Goal: Information Seeking & Learning: Learn about a topic

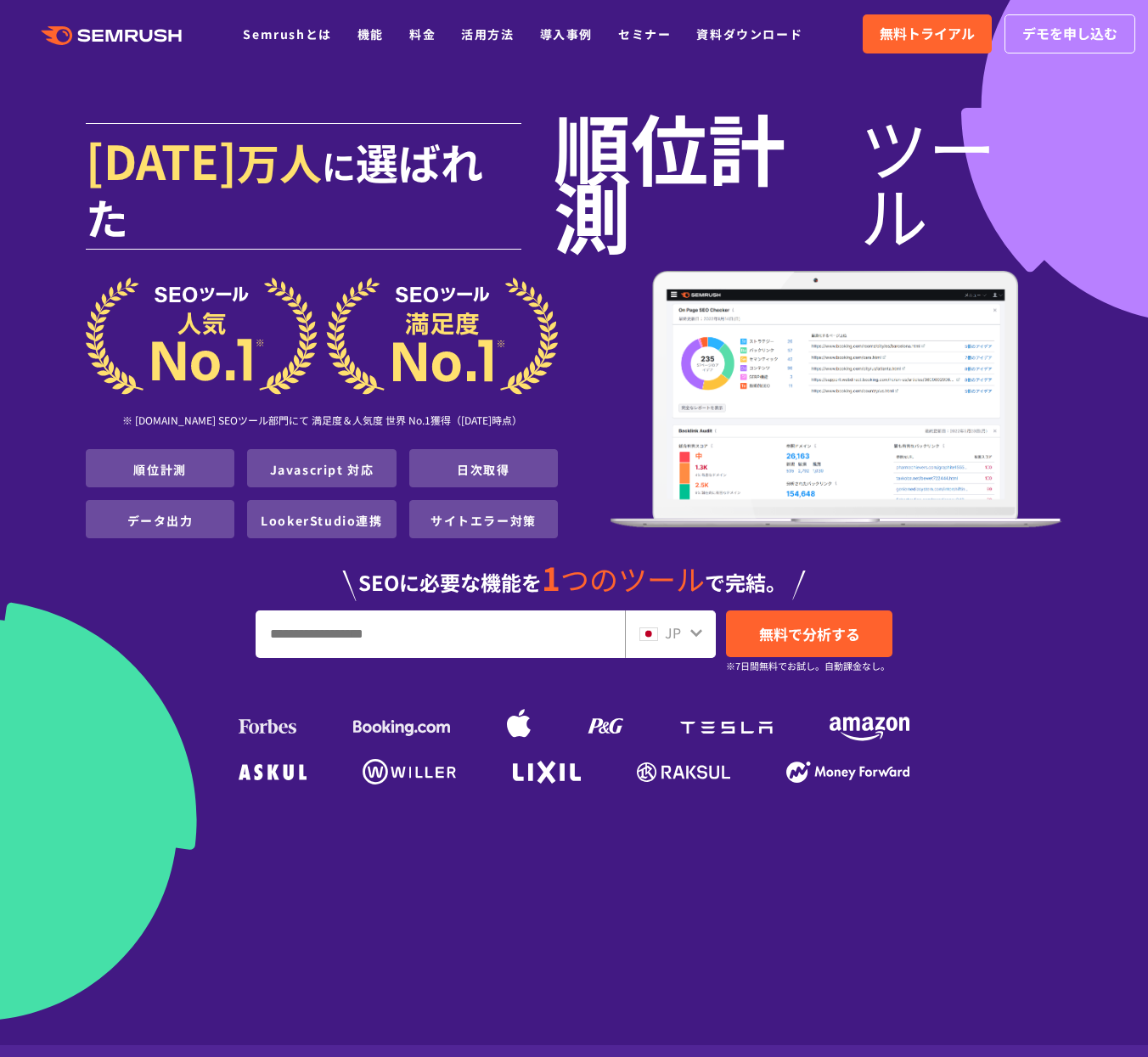
drag, startPoint x: 543, startPoint y: 533, endPoint x: 540, endPoint y: 549, distance: 16.3
click at [543, 554] on span "1" at bounding box center [552, 577] width 19 height 46
click at [551, 611] on input "URL、キーワードを入力してください" at bounding box center [440, 634] width 367 height 46
drag, startPoint x: 354, startPoint y: 574, endPoint x: 487, endPoint y: 586, distance: 133.5
click at [466, 611] on input "URL、キーワードを入力してください" at bounding box center [440, 634] width 367 height 46
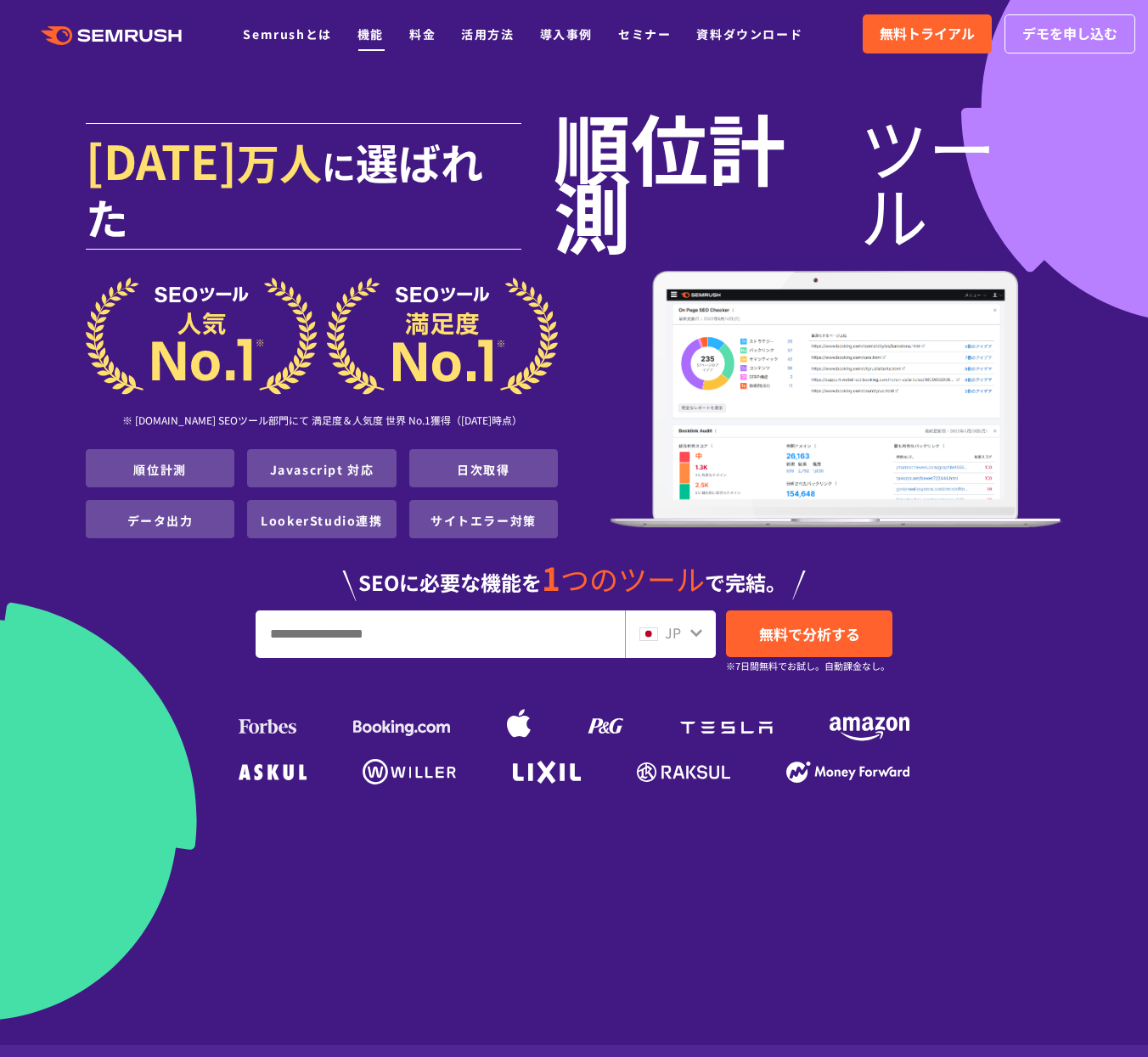
click at [365, 37] on link "機能" at bounding box center [371, 34] width 27 height 17
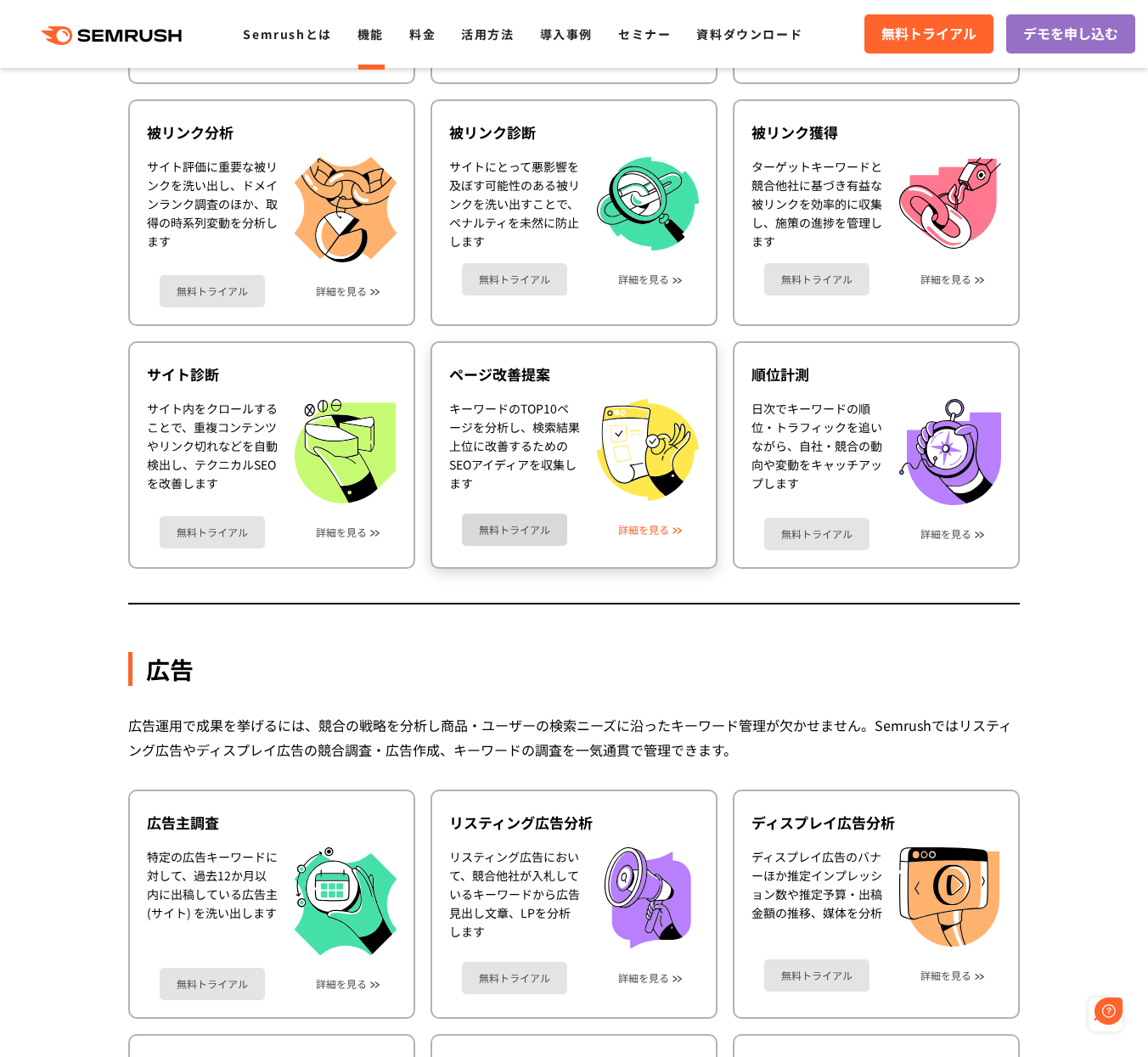
click at [637, 532] on link "詳細を見る" at bounding box center [643, 529] width 51 height 11
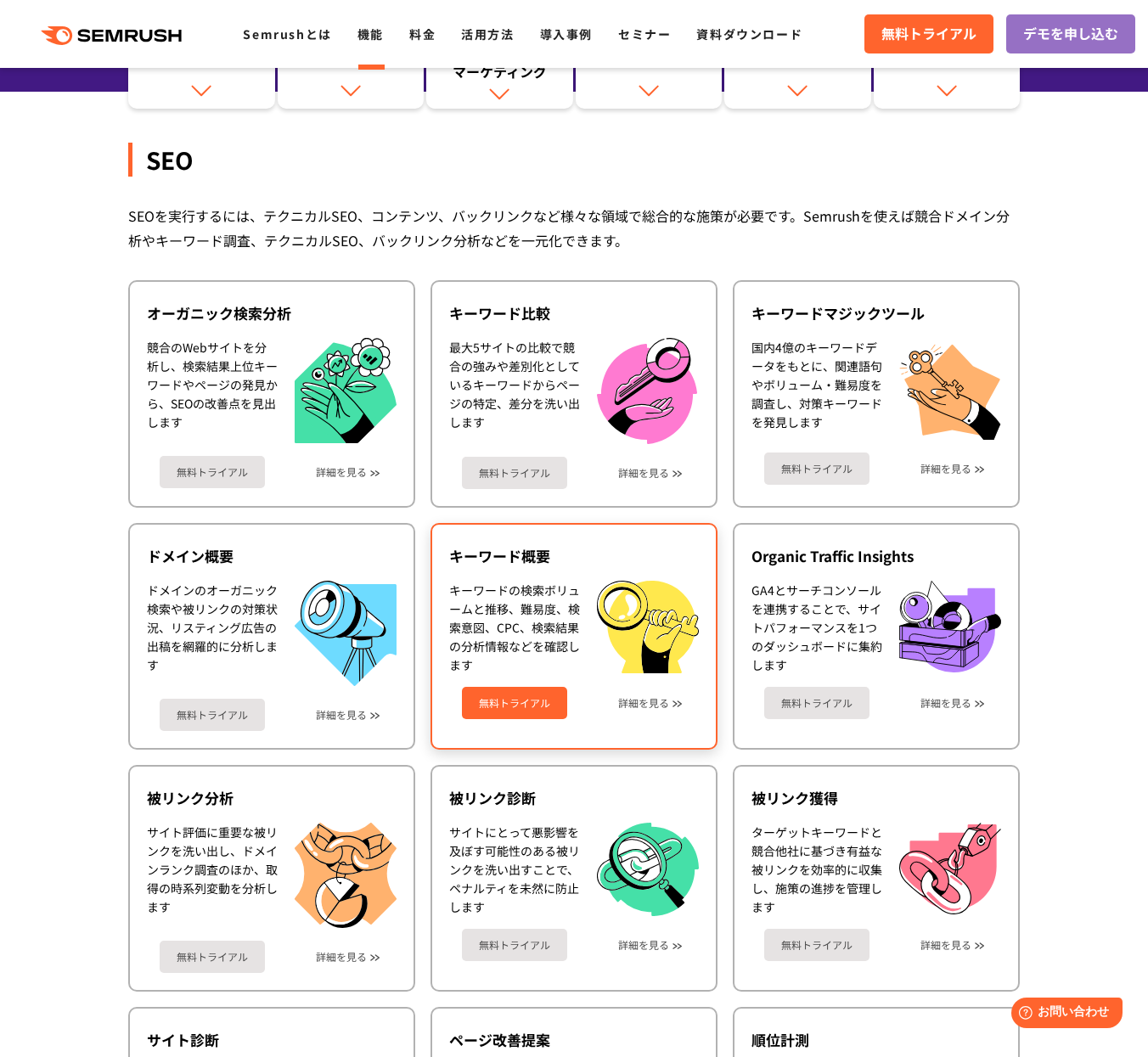
scroll to position [269, 0]
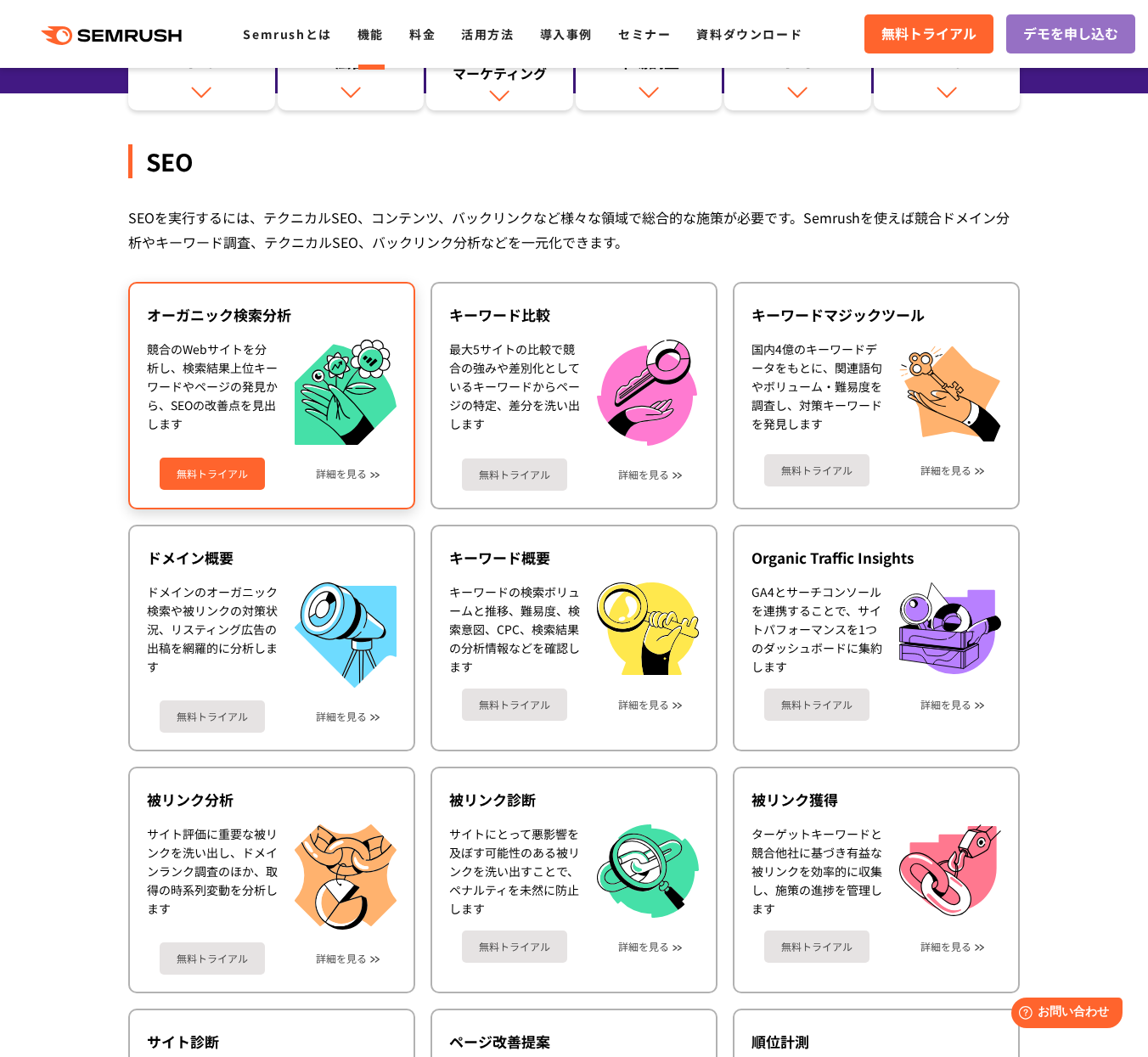
click at [368, 480] on div "無料トライアル 詳細を見る" at bounding box center [272, 466] width 250 height 45
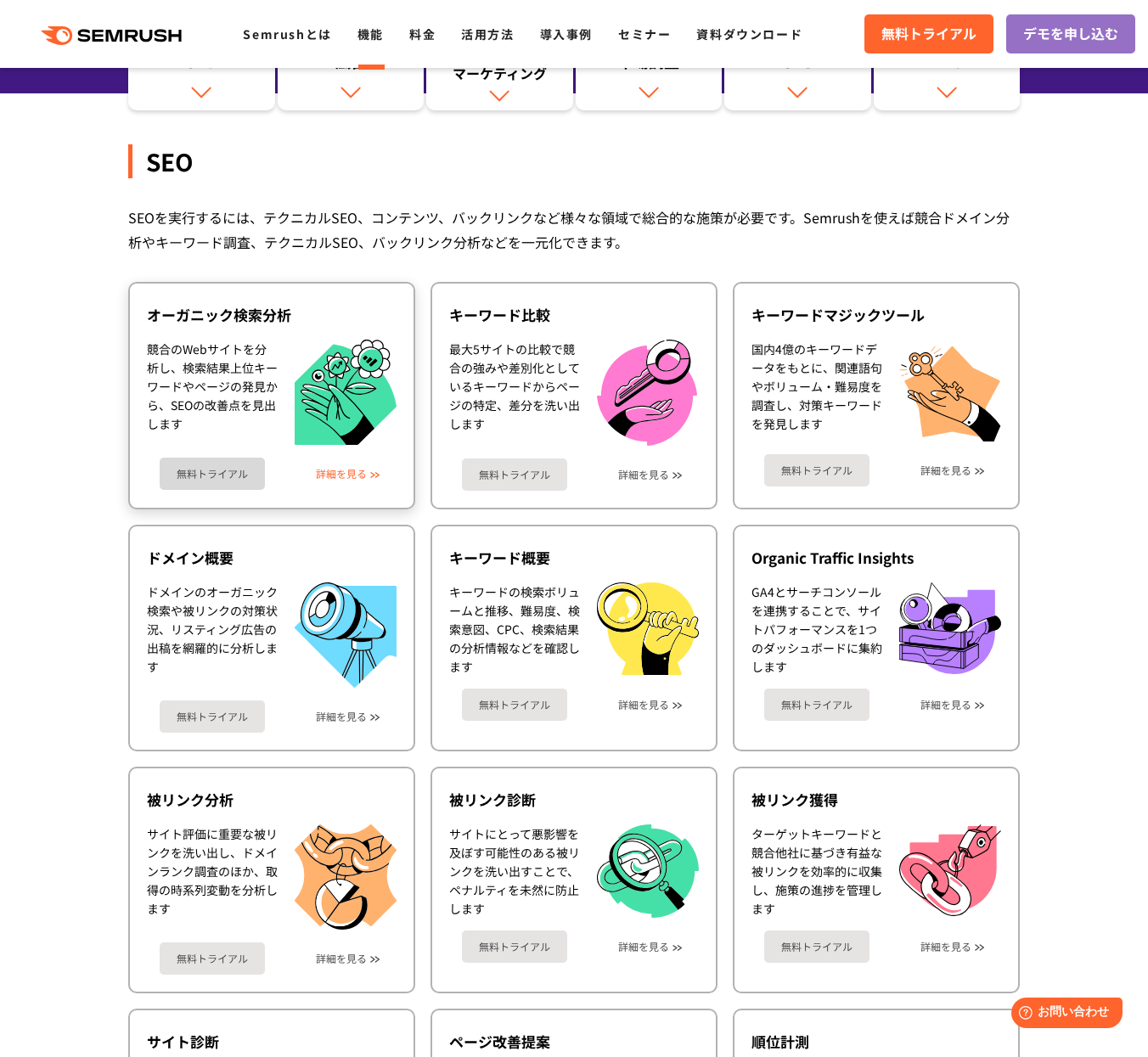
click at [366, 477] on link "詳細を見る" at bounding box center [341, 473] width 51 height 11
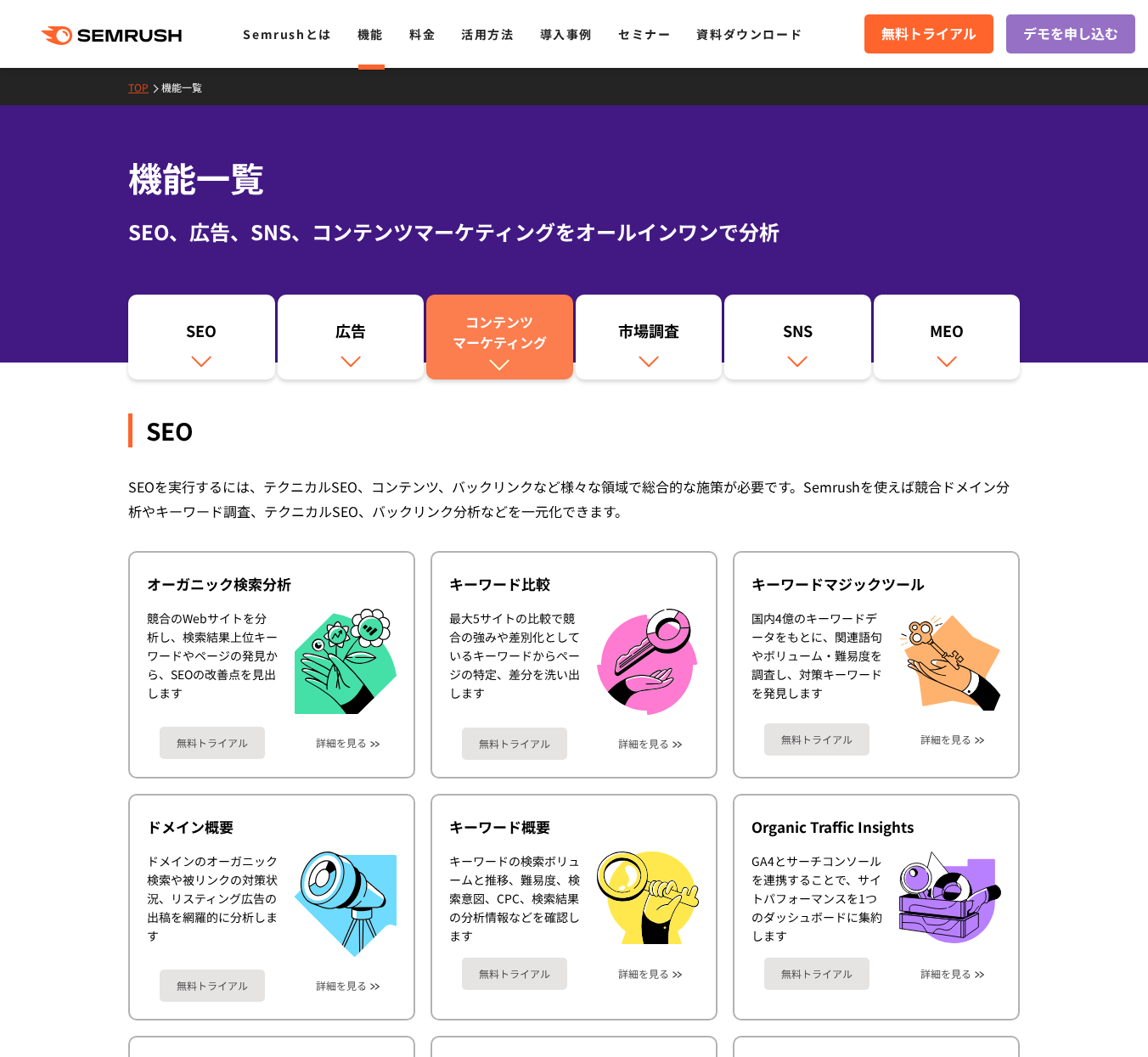
click at [512, 355] on link "コンテンツ マーケティング" at bounding box center [500, 337] width 147 height 85
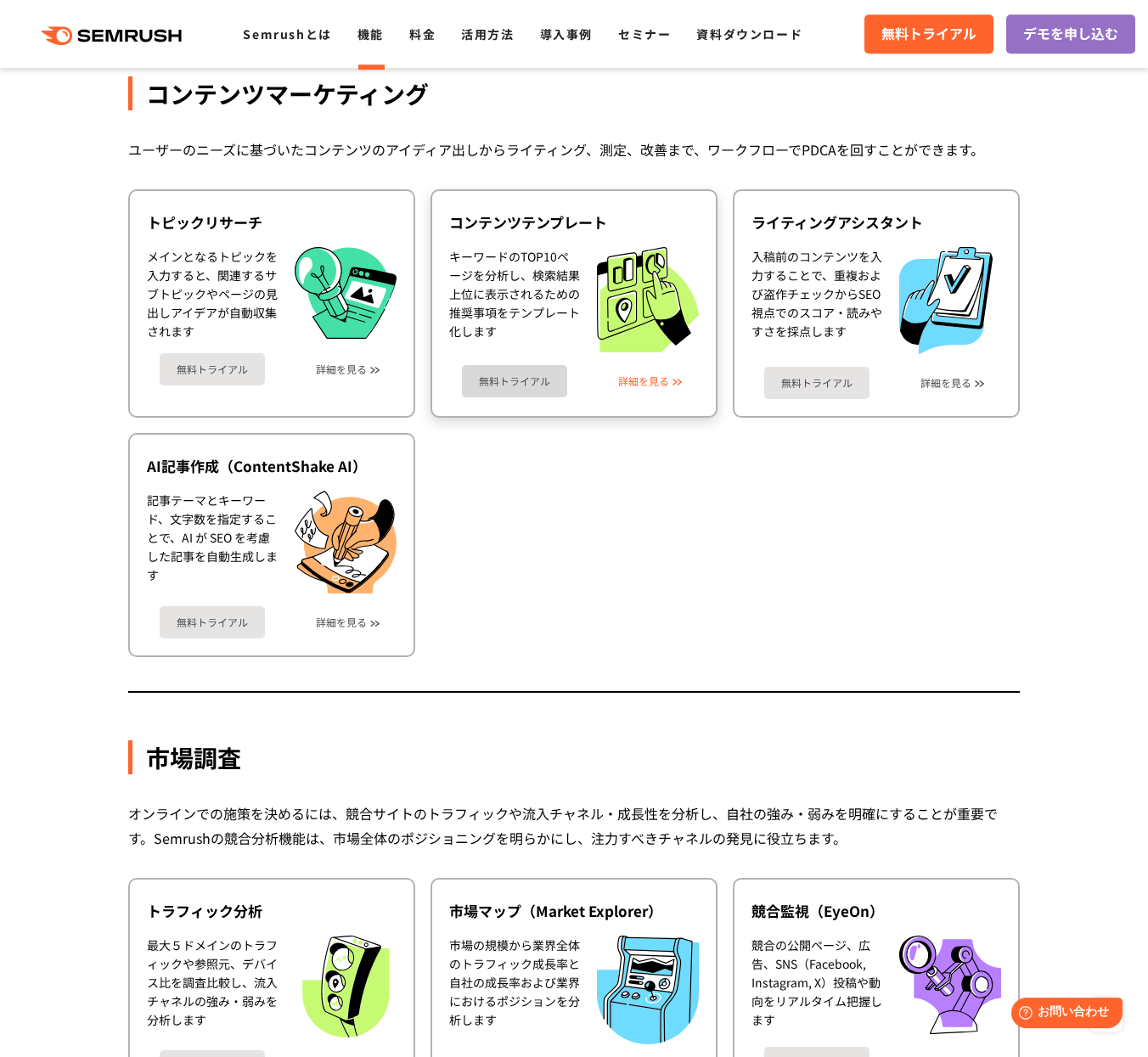
click at [654, 377] on link "詳細を見る" at bounding box center [643, 381] width 51 height 11
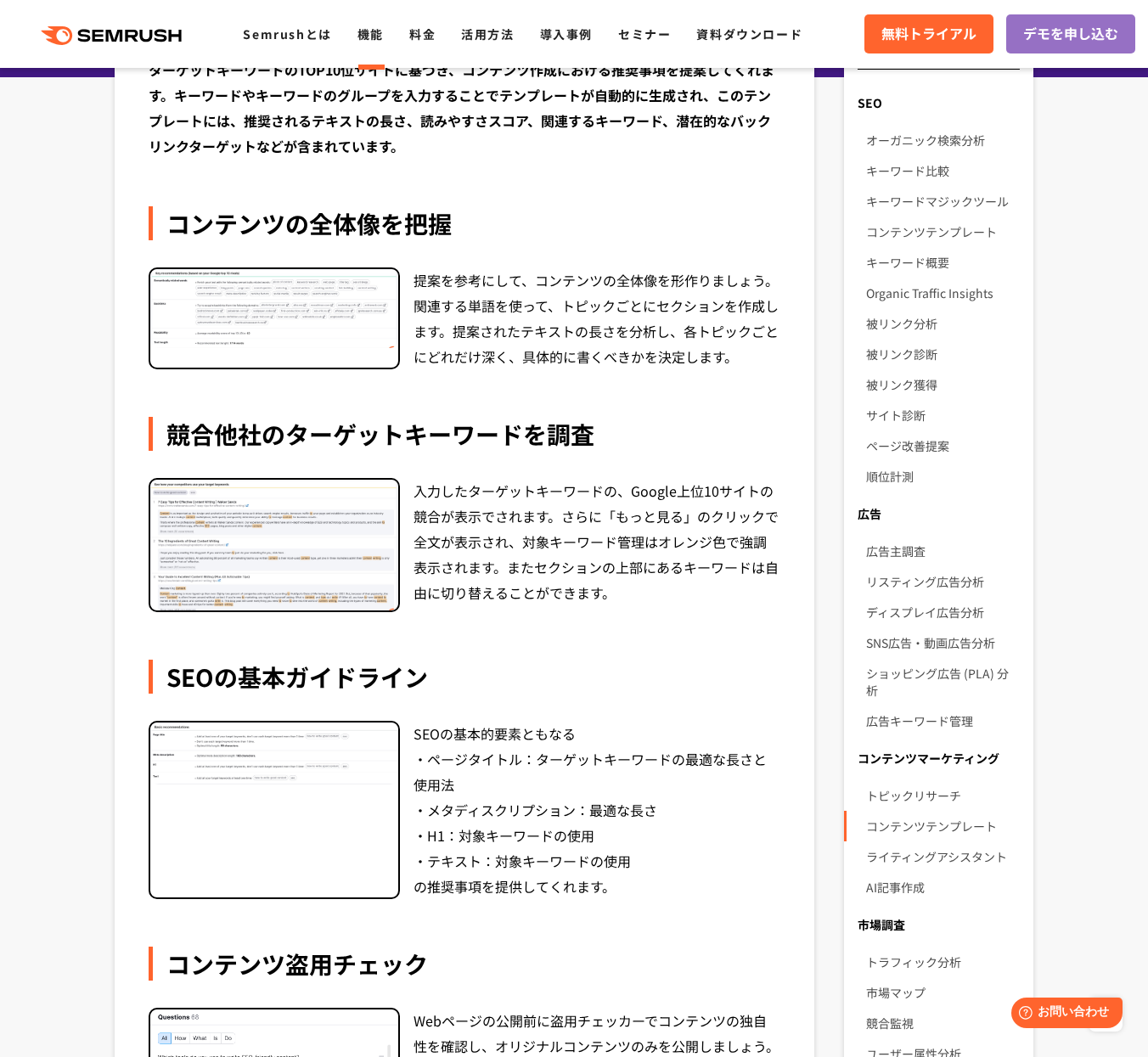
scroll to position [145, 0]
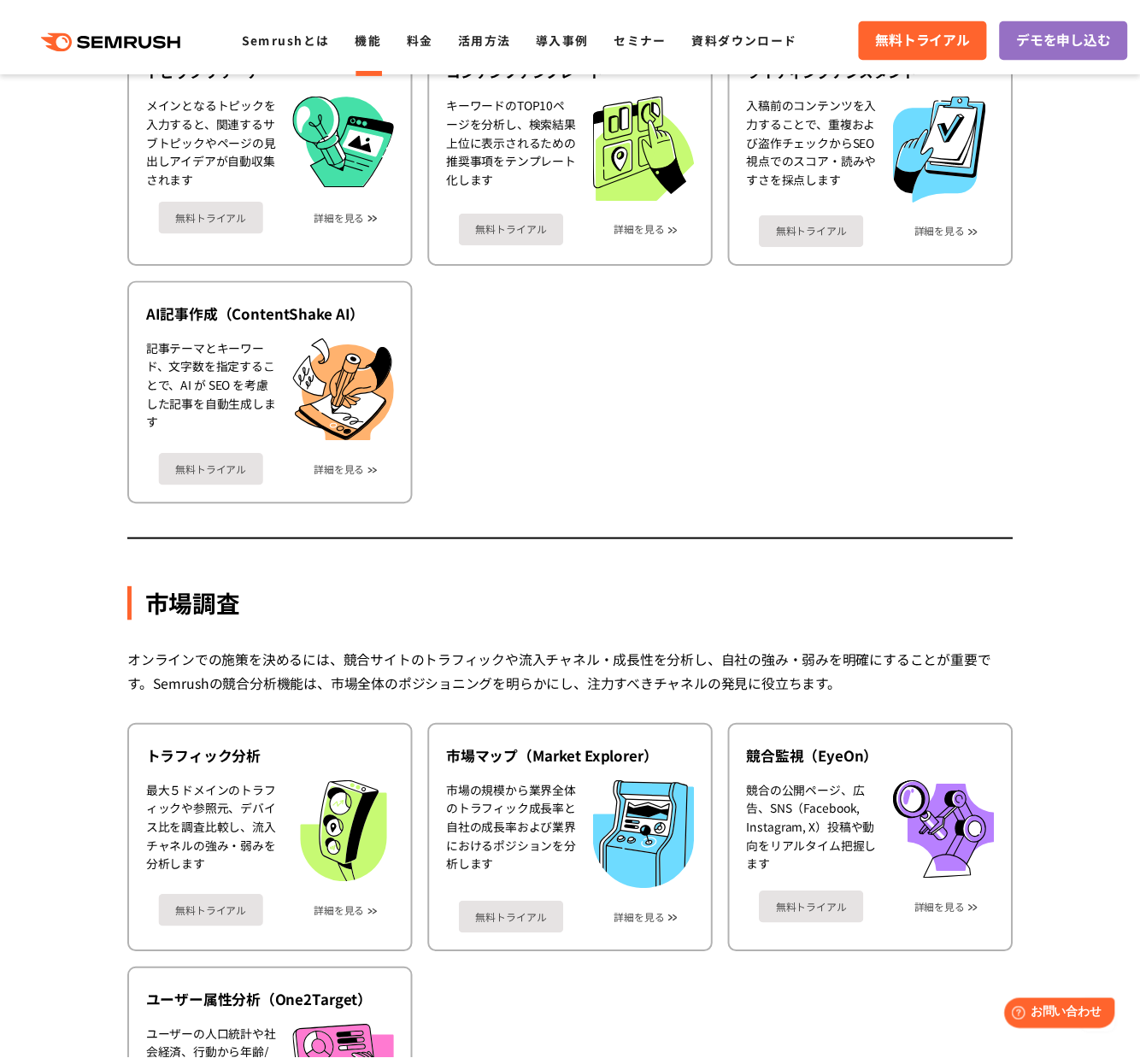
scroll to position [2549, 0]
